Goal: Information Seeking & Learning: Check status

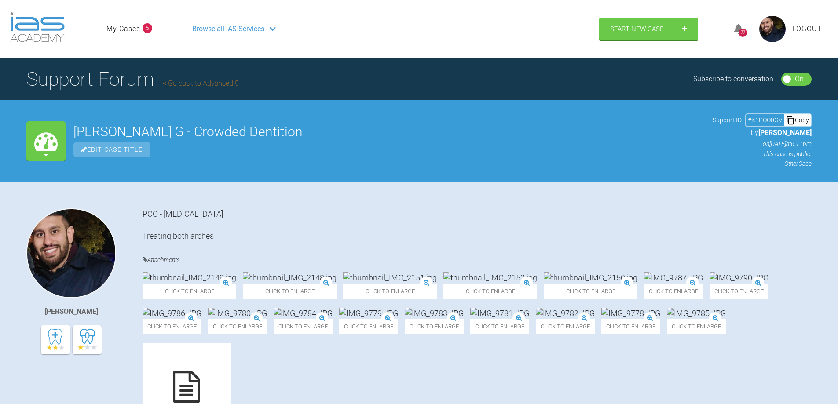
click at [183, 81] on link "Go back to Advanced 9" at bounding box center [201, 83] width 76 height 8
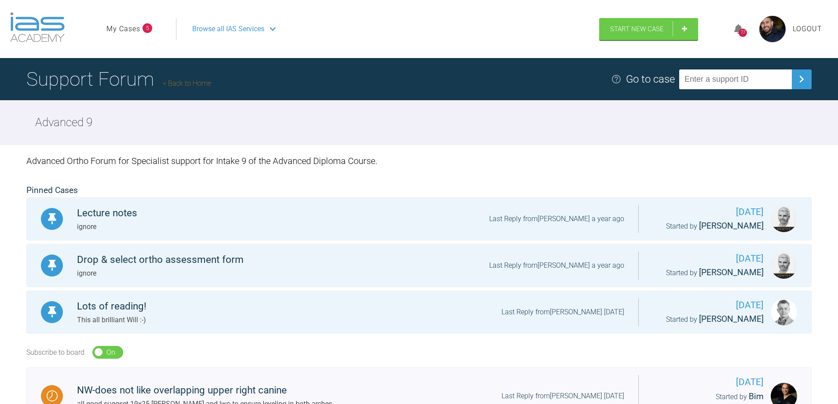
click at [127, 26] on link "My Cases" at bounding box center [123, 28] width 34 height 11
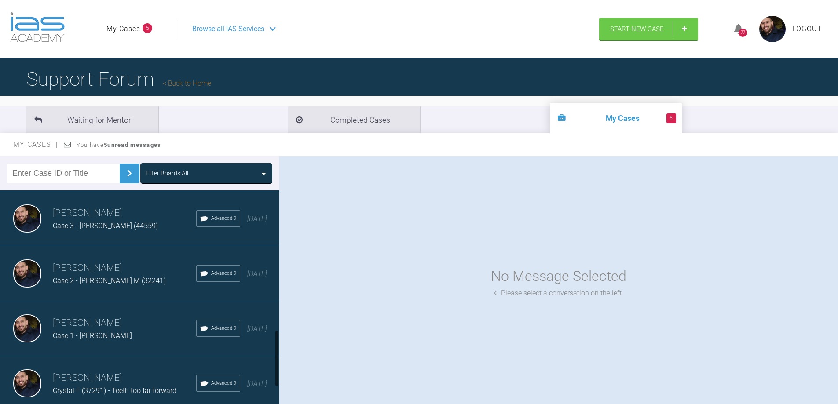
scroll to position [528, 0]
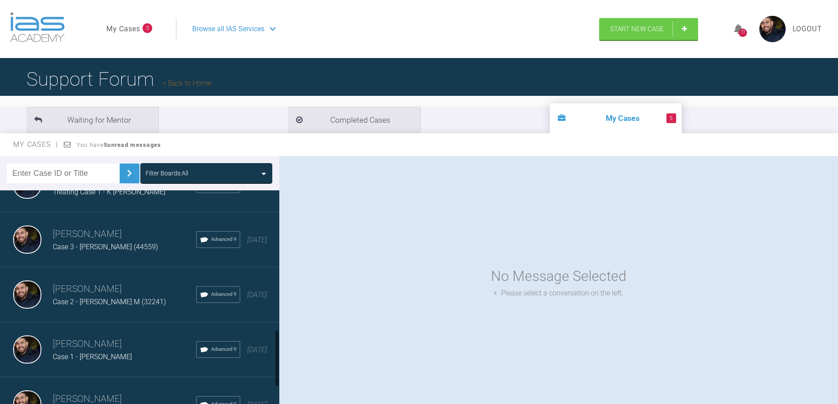
click at [123, 227] on h3 "[PERSON_NAME]" at bounding box center [124, 234] width 143 height 15
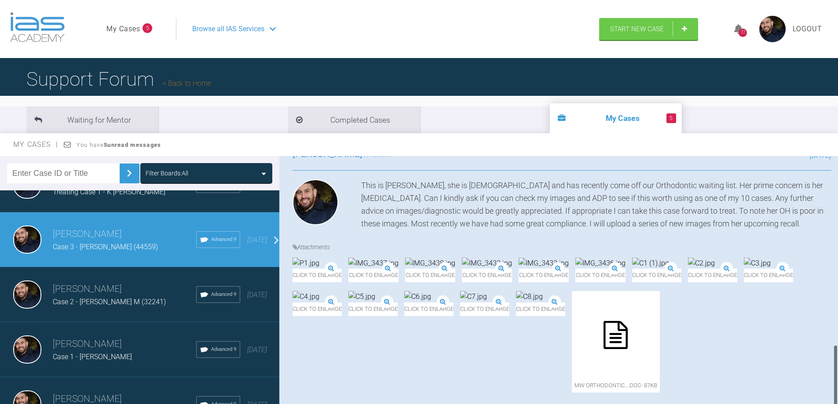
scroll to position [750, 0]
click at [628, 333] on icon at bounding box center [615, 335] width 24 height 28
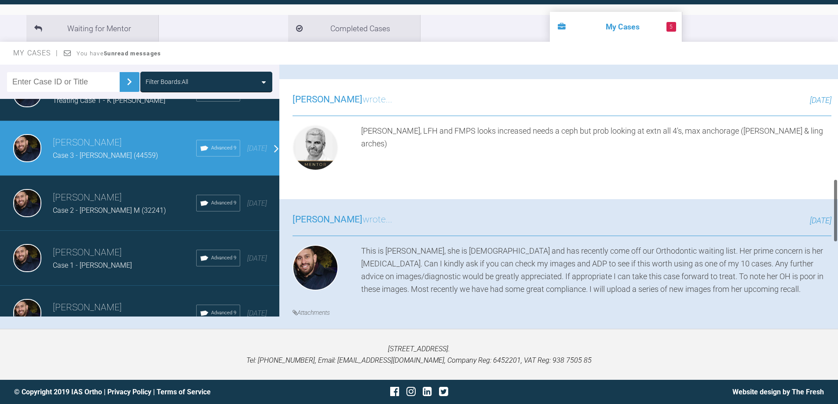
scroll to position [484, 0]
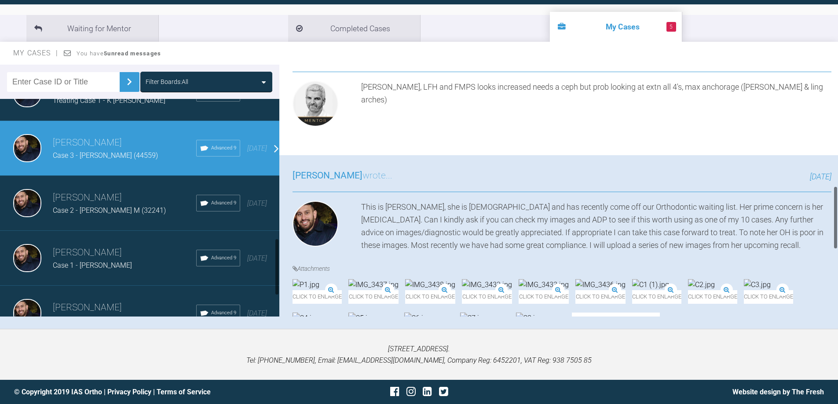
click at [126, 219] on div "[PERSON_NAME] Case 2 - [PERSON_NAME] M (32241) Advanced 9 [DATE]" at bounding box center [143, 203] width 286 height 55
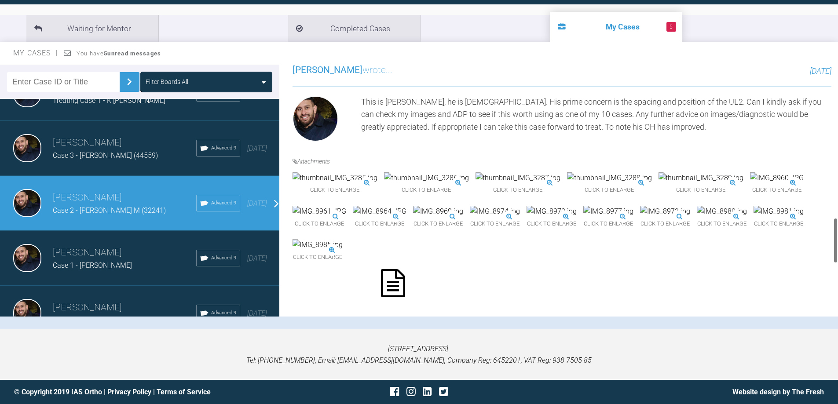
scroll to position [836, 0]
click at [143, 267] on div "Case 1 - [PERSON_NAME]" at bounding box center [124, 265] width 143 height 11
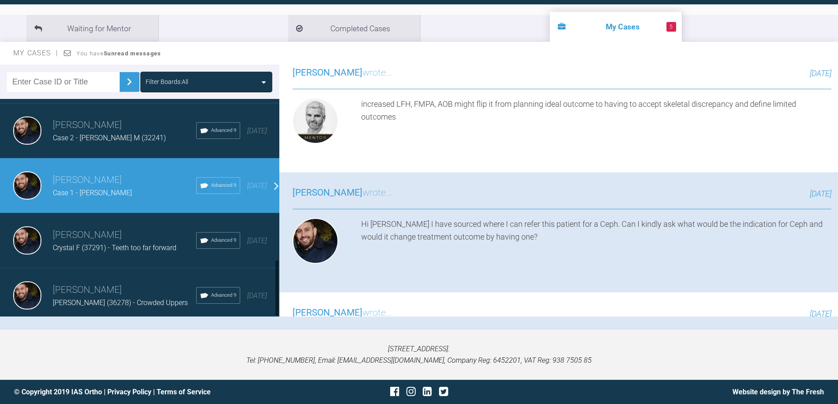
scroll to position [607, 0]
click at [126, 283] on h3 "[PERSON_NAME]" at bounding box center [124, 290] width 143 height 15
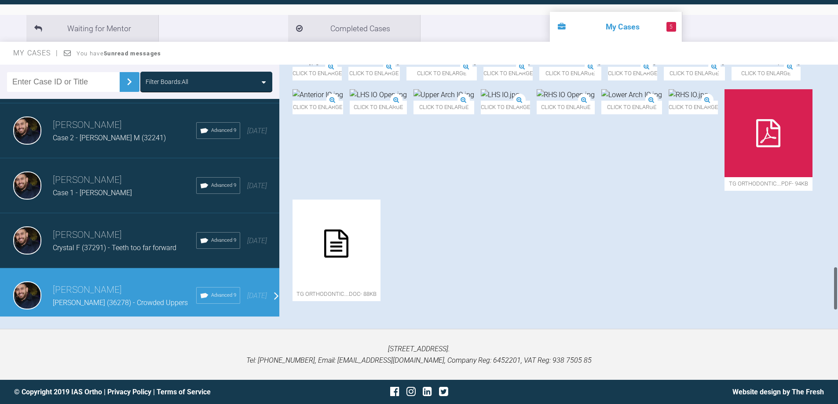
scroll to position [1178, 0]
click at [380, 246] on div at bounding box center [336, 244] width 88 height 88
